Goal: Check status

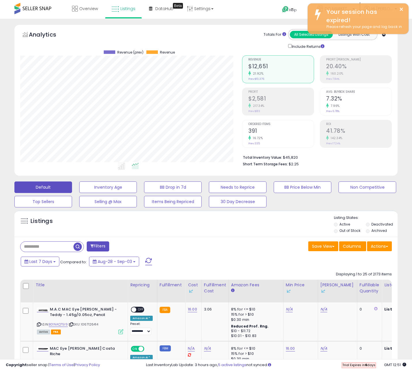
scroll to position [118, 222]
